Goal: Information Seeking & Learning: Learn about a topic

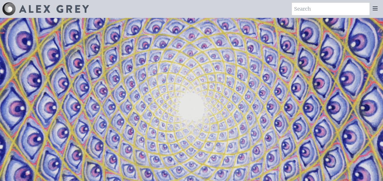
click at [66, 5] on img at bounding box center [54, 9] width 70 height 8
click at [374, 7] on icon at bounding box center [375, 8] width 7 height 7
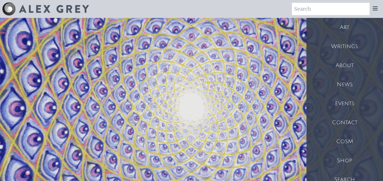
click at [345, 31] on div "Art" at bounding box center [344, 27] width 76 height 19
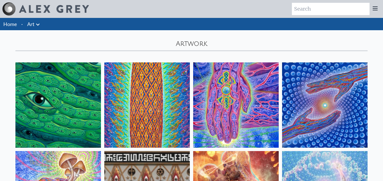
click at [34, 21] on icon at bounding box center [37, 24] width 7 height 7
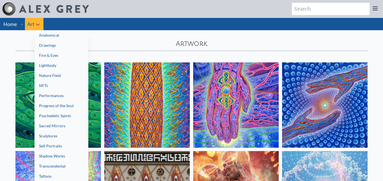
click at [53, 36] on link "Anatomical" at bounding box center [61, 35] width 54 height 10
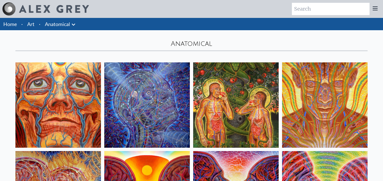
click at [60, 21] on link "Anatomical" at bounding box center [57, 24] width 25 height 8
click at [66, 27] on link "Anatomical" at bounding box center [57, 24] width 25 height 8
click at [38, 24] on li "·" at bounding box center [40, 24] width 6 height 12
click at [28, 24] on link "Art" at bounding box center [30, 24] width 7 height 8
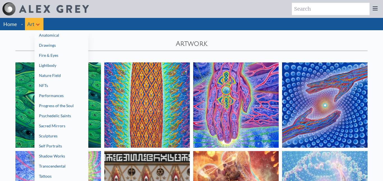
click at [68, 123] on link "Sacred Mirrors" at bounding box center [61, 126] width 54 height 10
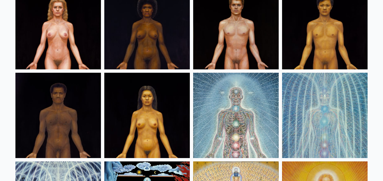
scroll to position [257, 0]
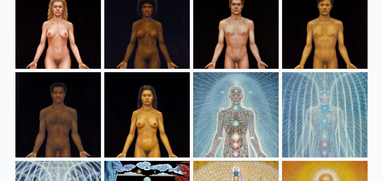
click at [66, 136] on img at bounding box center [57, 114] width 85 height 85
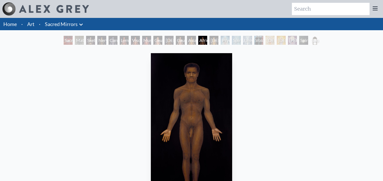
click at [172, 71] on img "13 / 23" at bounding box center [192, 125] width 82 height 145
click at [155, 40] on div "Caucasian Woman" at bounding box center [157, 40] width 9 height 9
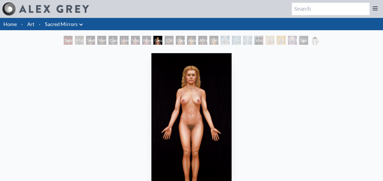
click at [148, 43] on div "Muscle System" at bounding box center [146, 40] width 9 height 9
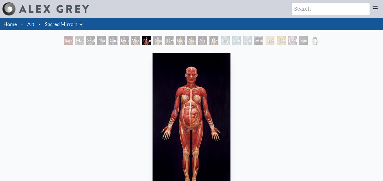
click at [165, 41] on div "[DEMOGRAPHIC_DATA] Woman" at bounding box center [168, 40] width 9 height 9
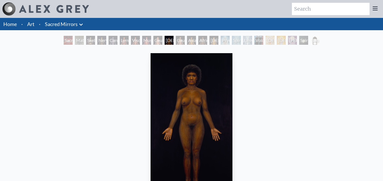
click at [189, 41] on div "Asian Man" at bounding box center [191, 40] width 9 height 9
